Goal: Navigation & Orientation: Find specific page/section

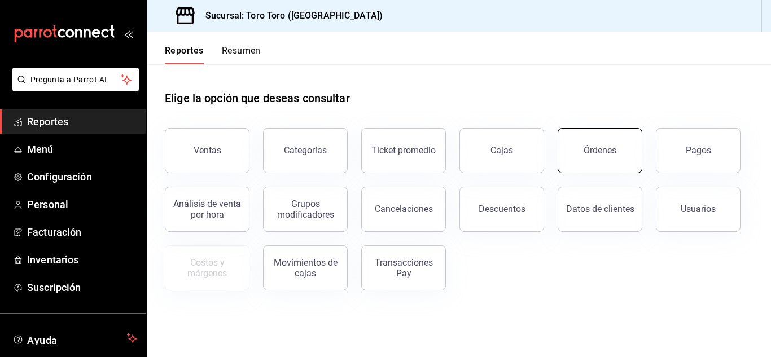
click at [597, 146] on div "Órdenes" at bounding box center [600, 150] width 33 height 11
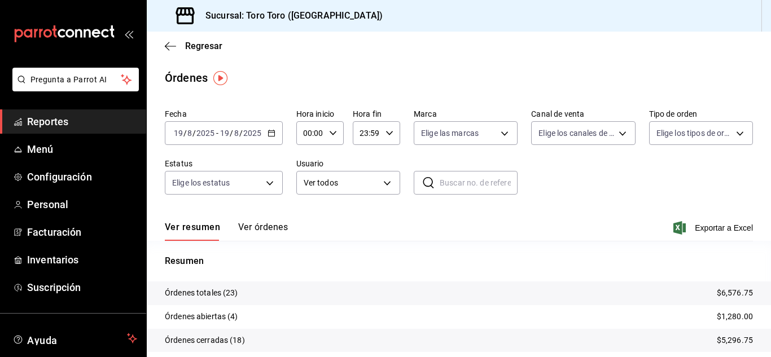
click at [63, 119] on span "Reportes" at bounding box center [82, 121] width 110 height 15
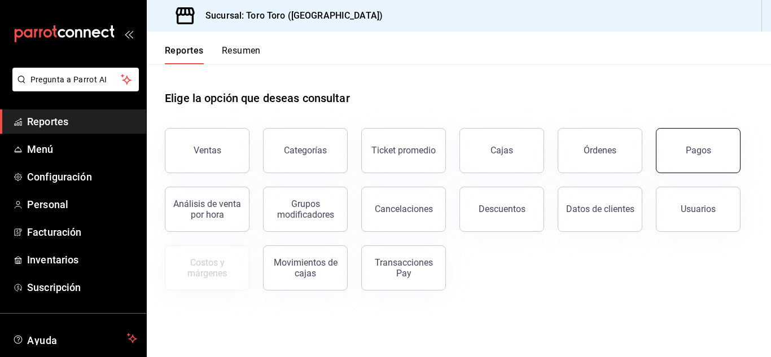
click at [706, 163] on button "Pagos" at bounding box center [698, 150] width 85 height 45
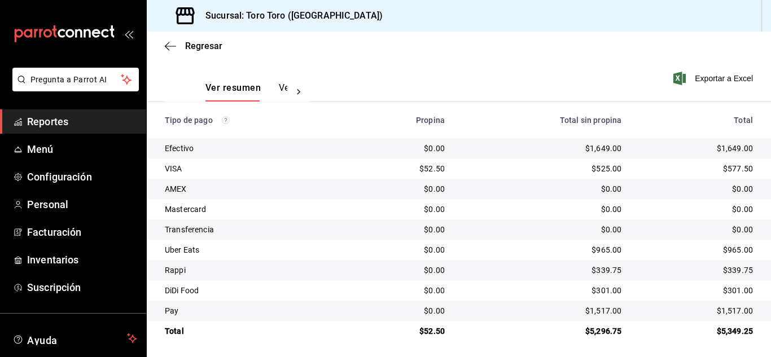
scroll to position [161, 0]
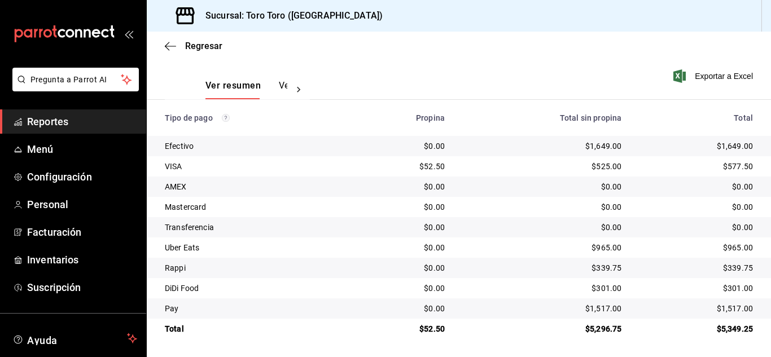
click at [72, 119] on span "Reportes" at bounding box center [82, 121] width 110 height 15
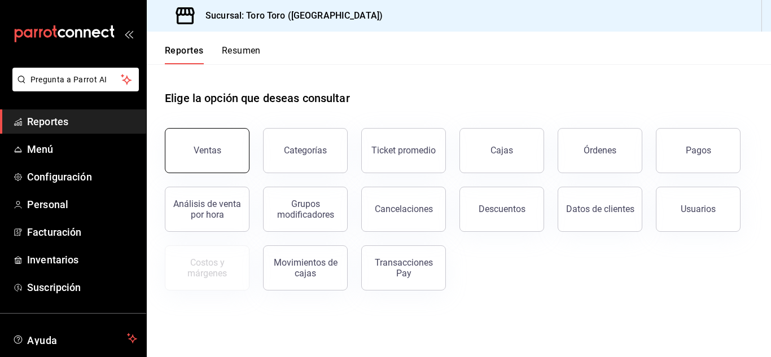
click at [206, 148] on div "Ventas" at bounding box center [208, 150] width 28 height 11
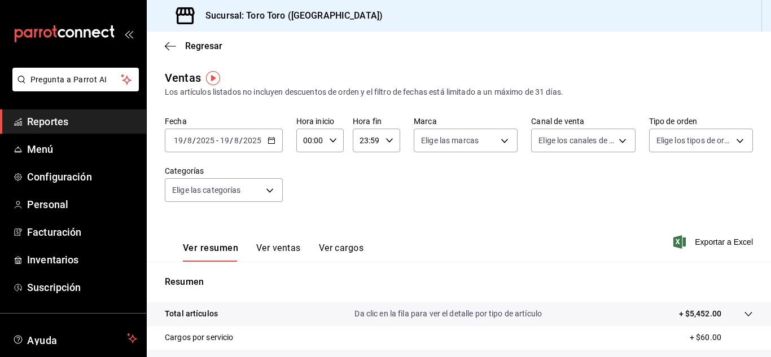
click at [328, 246] on button "Ver cargos" at bounding box center [341, 252] width 45 height 19
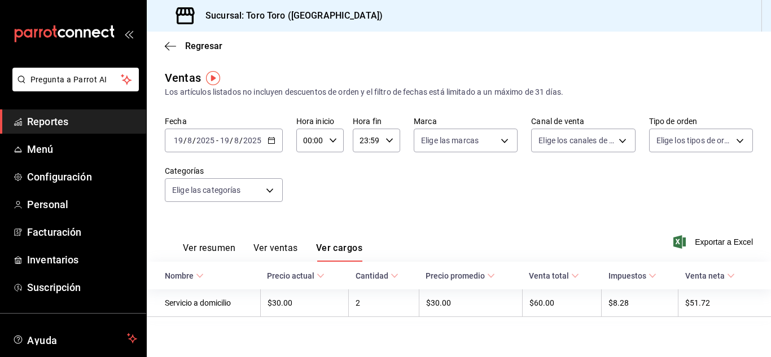
click at [86, 117] on span "Reportes" at bounding box center [82, 121] width 110 height 15
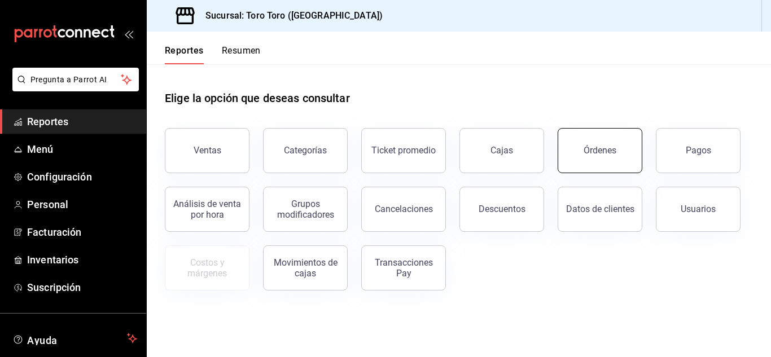
click at [573, 146] on button "Órdenes" at bounding box center [600, 150] width 85 height 45
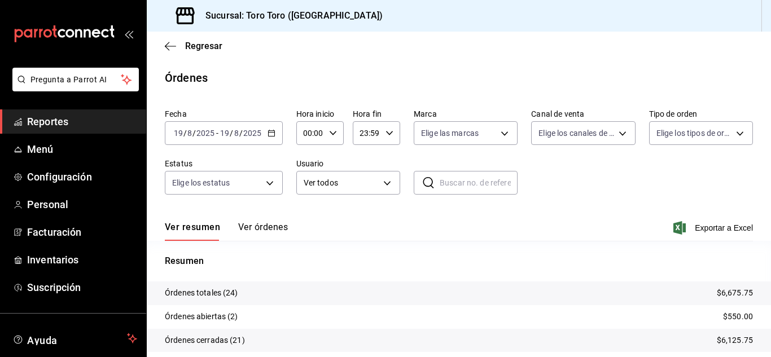
scroll to position [86, 0]
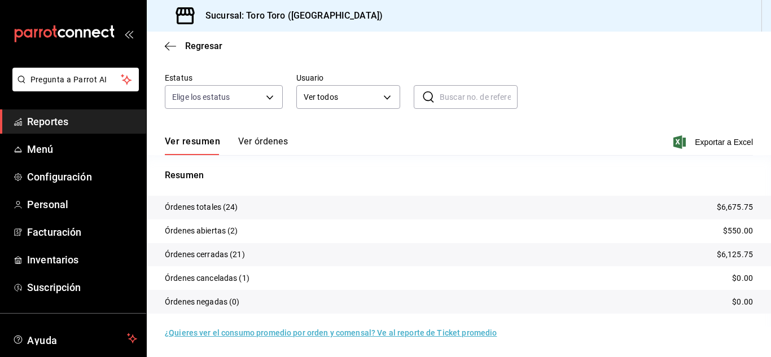
click at [76, 123] on span "Reportes" at bounding box center [82, 121] width 110 height 15
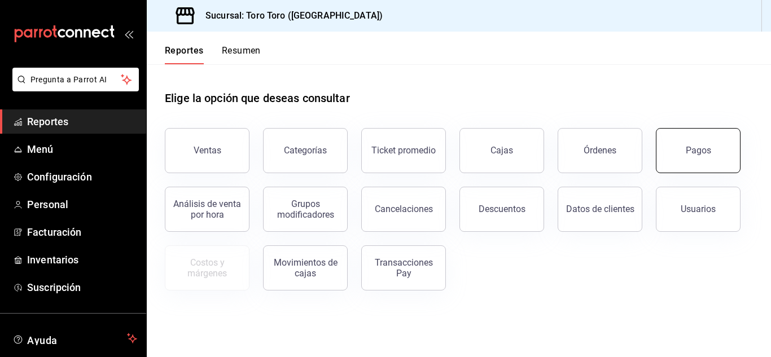
click at [690, 150] on div "Pagos" at bounding box center [698, 150] width 25 height 11
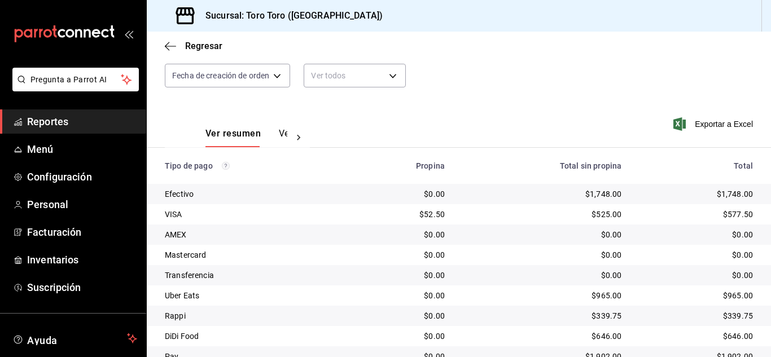
scroll to position [161, 0]
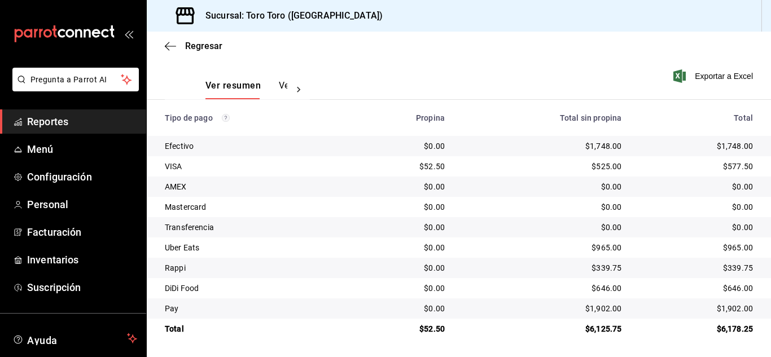
click at [96, 115] on span "Reportes" at bounding box center [82, 121] width 110 height 15
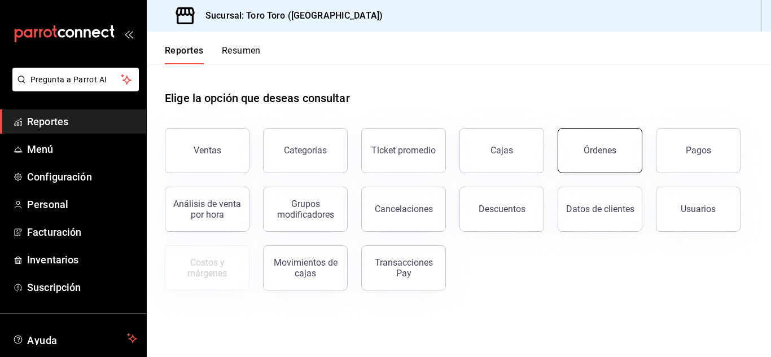
click at [607, 154] on div "Órdenes" at bounding box center [600, 150] width 33 height 11
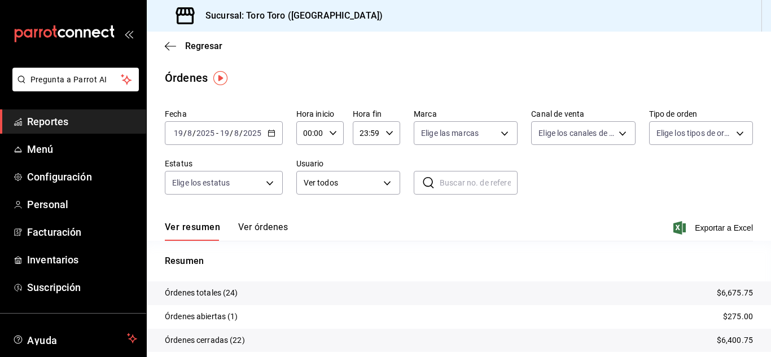
click at [50, 119] on span "Reportes" at bounding box center [82, 121] width 110 height 15
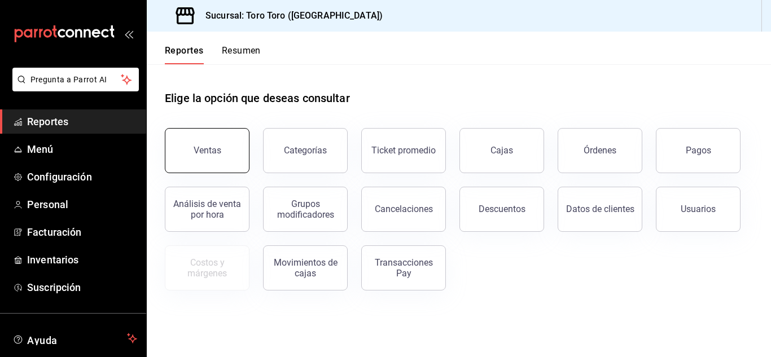
click at [224, 155] on button "Ventas" at bounding box center [207, 150] width 85 height 45
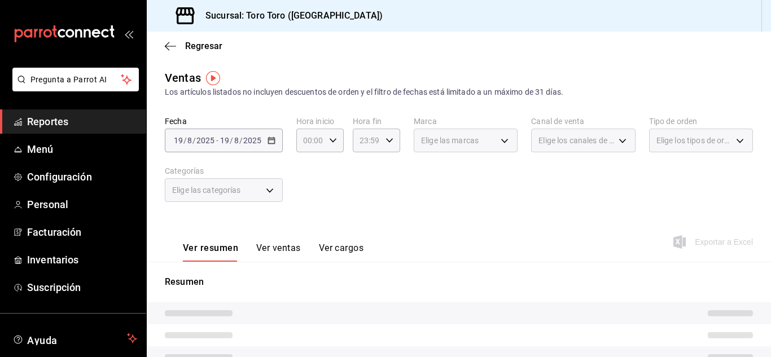
click at [84, 121] on span "Reportes" at bounding box center [82, 121] width 110 height 15
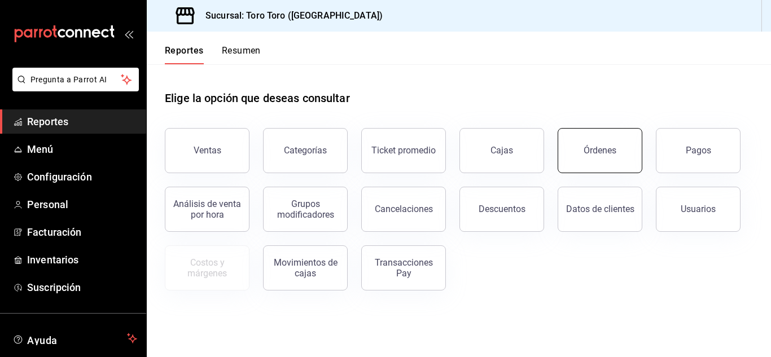
click at [593, 165] on button "Órdenes" at bounding box center [600, 150] width 85 height 45
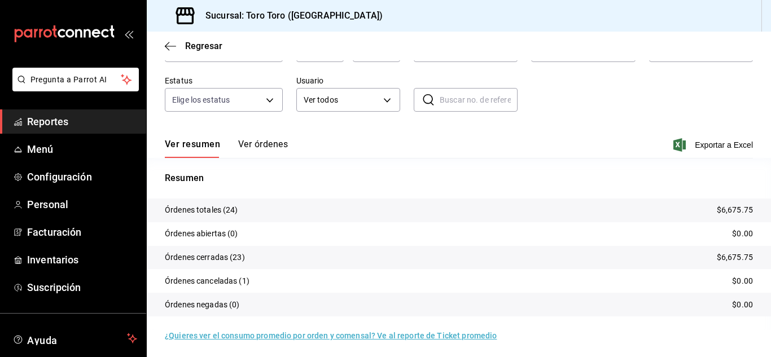
scroll to position [86, 0]
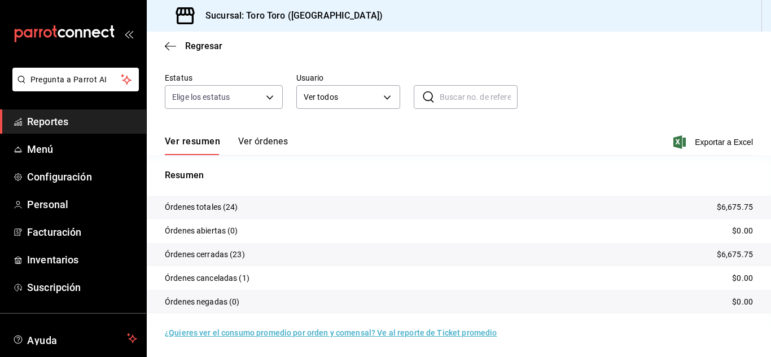
click at [78, 115] on span "Reportes" at bounding box center [82, 121] width 110 height 15
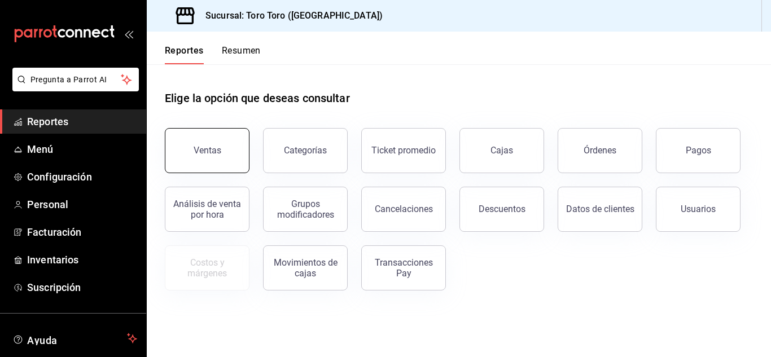
click at [215, 152] on div "Ventas" at bounding box center [208, 150] width 28 height 11
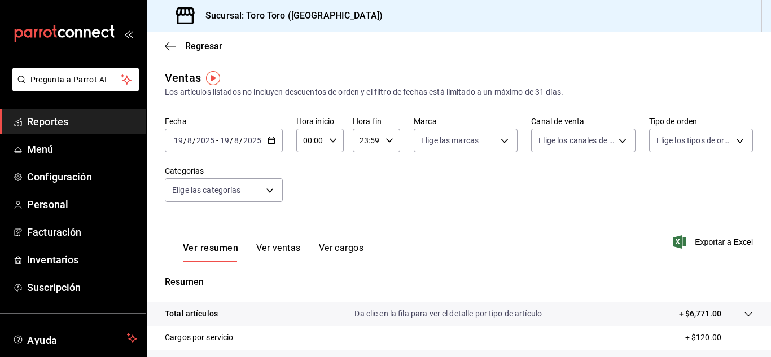
click at [346, 248] on button "Ver cargos" at bounding box center [341, 252] width 45 height 19
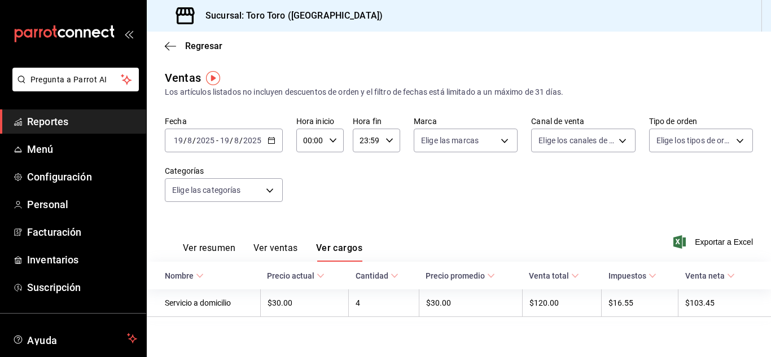
click at [76, 120] on span "Reportes" at bounding box center [82, 121] width 110 height 15
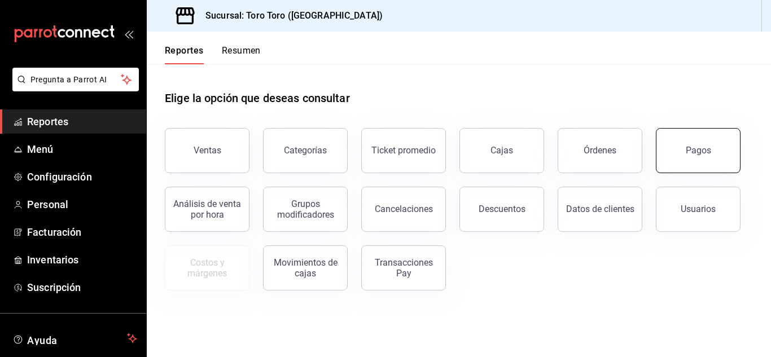
click at [692, 163] on button "Pagos" at bounding box center [698, 150] width 85 height 45
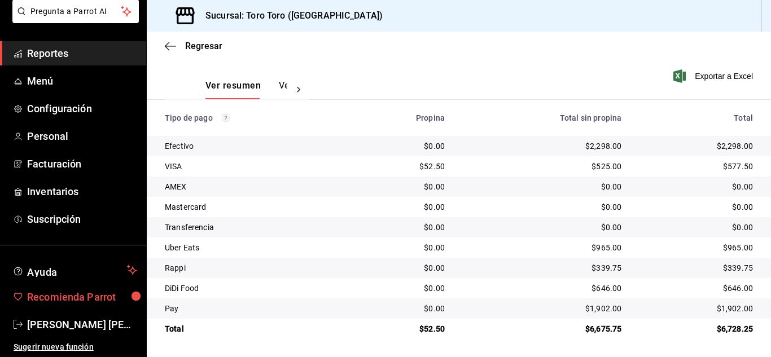
scroll to position [69, 0]
click at [81, 324] on span "[PERSON_NAME] [PERSON_NAME] [PERSON_NAME]" at bounding box center [82, 324] width 110 height 15
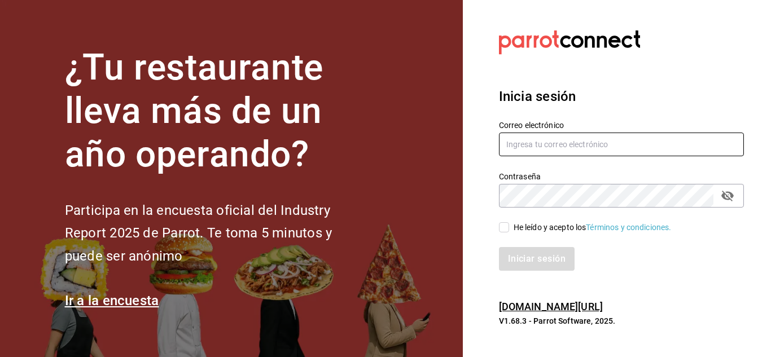
type input "del.toro.miguel@hotmail.com"
